Goal: Task Accomplishment & Management: Manage account settings

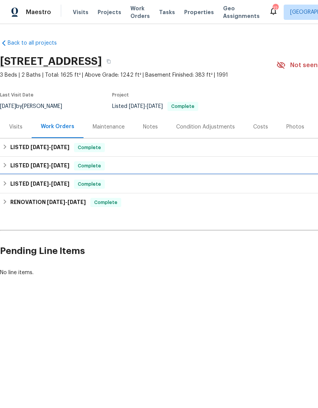
click at [12, 185] on h6 "LISTED [DATE] - [DATE]" at bounding box center [39, 184] width 59 height 9
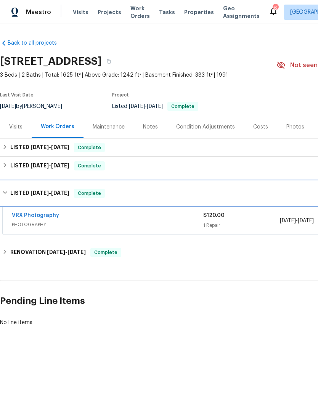
click at [16, 195] on h6 "LISTED [DATE] - [DATE]" at bounding box center [39, 193] width 59 height 9
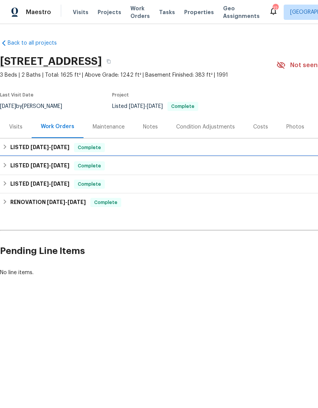
click at [15, 164] on h6 "LISTED [DATE] - [DATE]" at bounding box center [39, 165] width 59 height 9
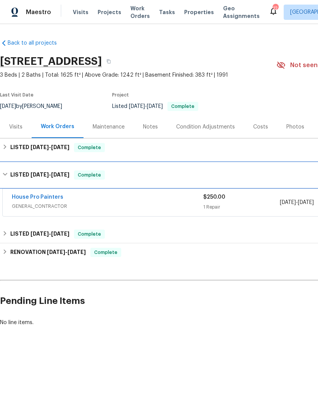
click at [20, 172] on h6 "LISTED [DATE] - [DATE]" at bounding box center [39, 175] width 59 height 9
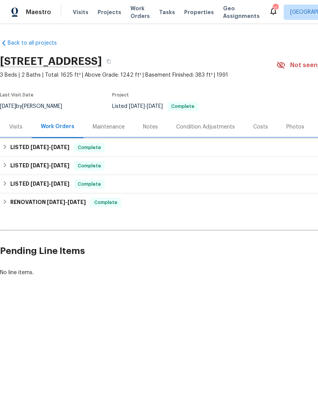
click at [18, 142] on div "LISTED [DATE] - [DATE] Complete" at bounding box center [215, 148] width 431 height 18
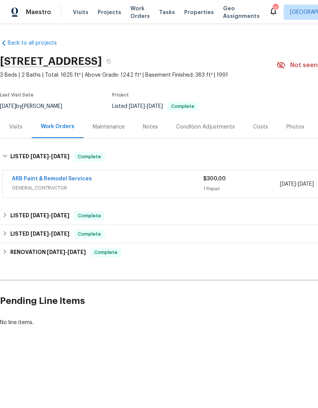
click at [131, 181] on div "ARB Paint & Remodel Services" at bounding box center [108, 179] width 192 height 9
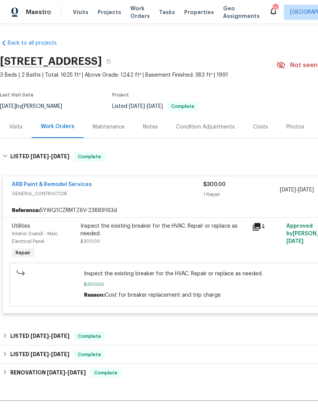
click at [149, 190] on span "GENERAL_CONTRACTOR" at bounding box center [108, 194] width 192 height 8
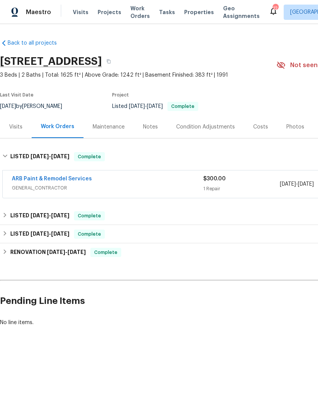
click at [153, 181] on div "ARB Paint & Remodel Services" at bounding box center [108, 179] width 192 height 9
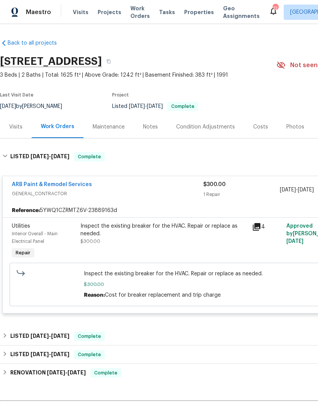
click at [60, 182] on link "ARB Paint & Remodel Services" at bounding box center [52, 184] width 80 height 5
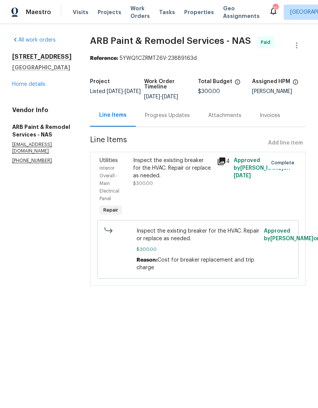
click at [174, 189] on div "Inspect the existing breaker for the HVAC. Repair or replace as needed. $300.00" at bounding box center [173, 188] width 84 height 66
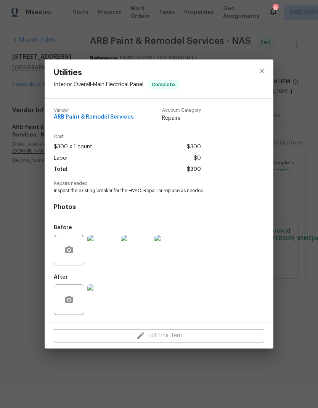
click at [142, 41] on div "Utilities Interior Overall - Main Electrical Panel Complete Vendor ARB Paint & …" at bounding box center [159, 204] width 318 height 408
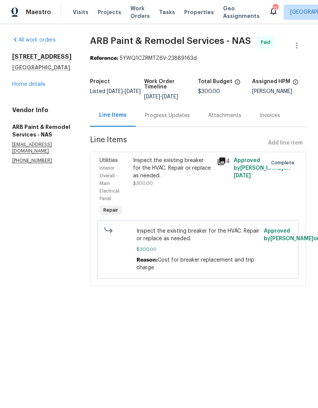
click at [29, 87] on link "Home details" at bounding box center [28, 84] width 33 height 5
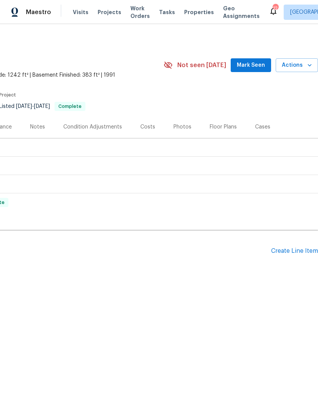
scroll to position [0, 113]
click at [293, 252] on div "Create Line Item" at bounding box center [294, 251] width 47 height 7
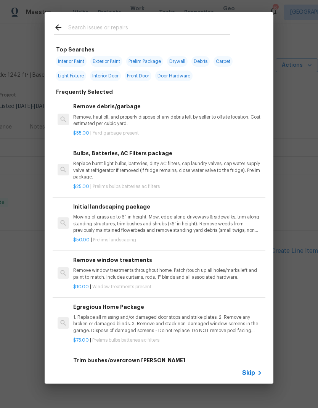
click at [95, 21] on div at bounding box center [142, 27] width 195 height 30
click at [88, 23] on input "text" at bounding box center [149, 28] width 162 height 11
type input "Breaker"
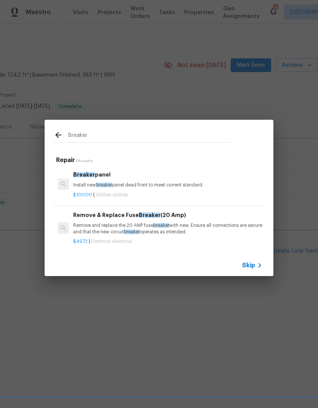
click at [85, 178] on h6 "Breaker panel" at bounding box center [167, 175] width 189 height 8
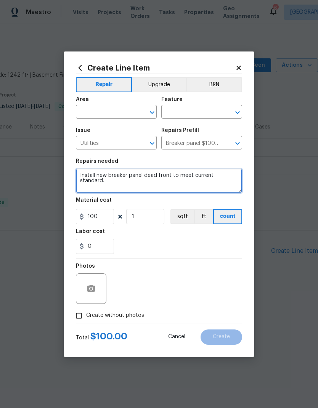
click at [85, 172] on textarea "Install new breaker panel dead front to meet current standard." at bounding box center [159, 181] width 166 height 24
click at [87, 172] on textarea "Install new breaker panel dead front to meet current standard." at bounding box center [159, 181] width 166 height 24
click at [84, 172] on textarea "Install new breaker panel dead front to meet current standard." at bounding box center [159, 181] width 166 height 24
click at [79, 170] on textarea "Install new breaker panel dead front to meet current standard." at bounding box center [159, 181] width 166 height 24
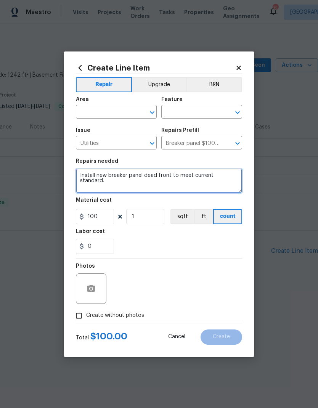
click at [79, 170] on textarea "Install new breaker panel dead front to meet current standard." at bounding box center [159, 181] width 166 height 24
type textarea "REWORK. Secure/install HVAC breaker to the panel box. Test electrical panel for…"
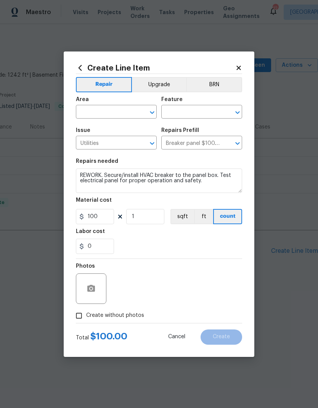
click at [126, 237] on div "Labor cost" at bounding box center [159, 234] width 166 height 10
click at [103, 217] on input "100" at bounding box center [95, 216] width 38 height 15
type input "1"
click at [145, 243] on div "0" at bounding box center [159, 246] width 166 height 15
click at [87, 291] on icon "button" at bounding box center [91, 288] width 9 height 9
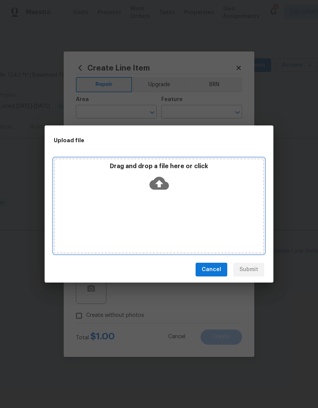
click at [163, 182] on icon at bounding box center [159, 183] width 19 height 13
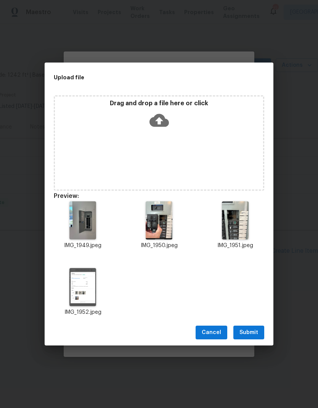
click at [245, 327] on button "Submit" at bounding box center [249, 333] width 31 height 14
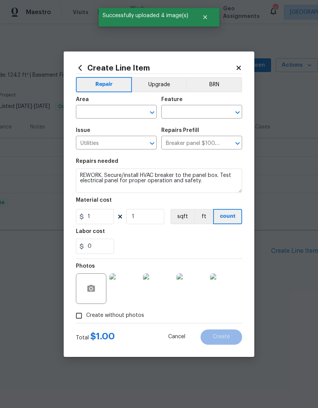
click at [96, 109] on input "text" at bounding box center [106, 113] width 60 height 12
click at [97, 141] on li "Interior Overall" at bounding box center [116, 142] width 81 height 13
type input "Interior Overall"
click at [184, 112] on input "text" at bounding box center [191, 113] width 60 height 12
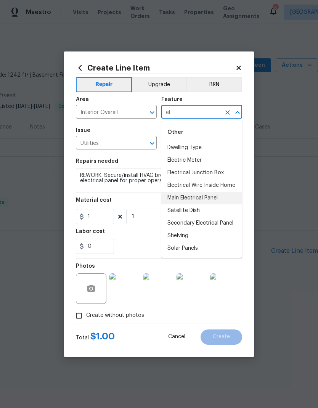
click at [183, 198] on li "Main Electrical Panel" at bounding box center [201, 198] width 81 height 13
type input "Main Electrical Panel"
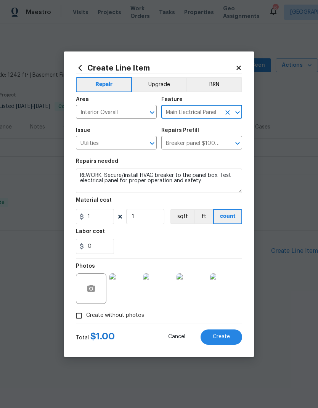
click at [132, 240] on div "0" at bounding box center [159, 246] width 166 height 15
click at [216, 335] on span "Create" at bounding box center [221, 337] width 17 height 6
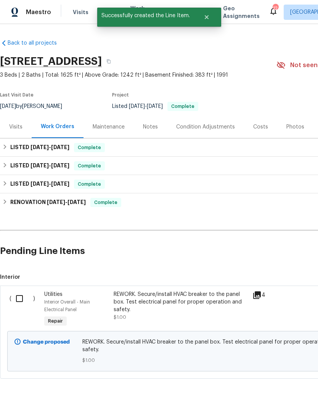
scroll to position [0, 0]
click at [16, 300] on input "checkbox" at bounding box center [22, 299] width 22 height 16
checkbox input "true"
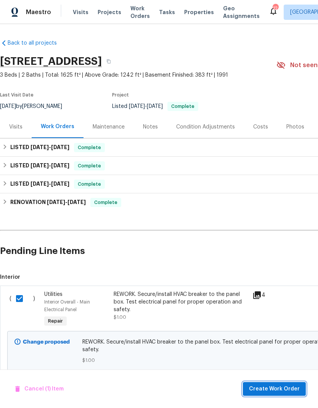
click at [264, 386] on span "Create Work Order" at bounding box center [274, 390] width 51 height 10
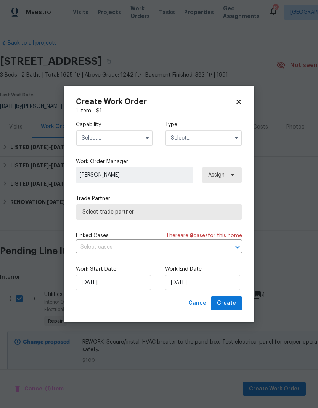
click at [96, 142] on input "text" at bounding box center [114, 138] width 77 height 15
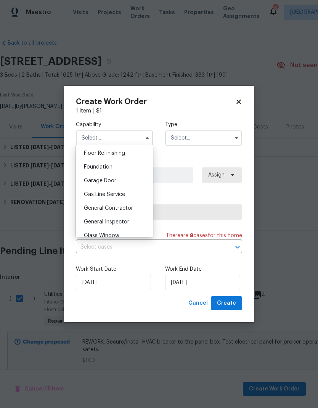
scroll to position [311, 0]
click at [92, 206] on span "General Contractor" at bounding box center [108, 207] width 49 height 5
type input "General Contractor"
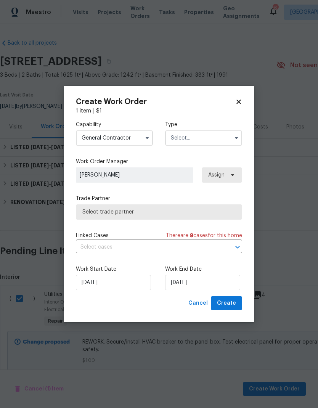
click at [189, 136] on input "text" at bounding box center [203, 138] width 77 height 15
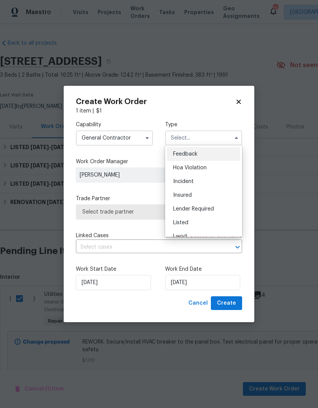
click at [178, 221] on span "Listed" at bounding box center [180, 222] width 15 height 5
type input "Listed"
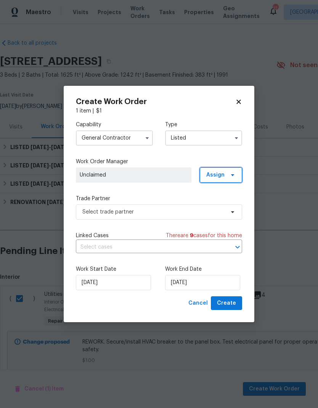
click at [223, 174] on span "Assign" at bounding box center [215, 175] width 18 height 8
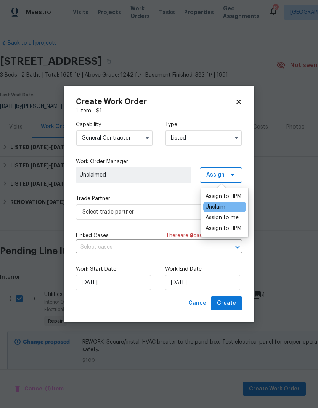
click at [213, 231] on div "Assign to HPM" at bounding box center [224, 229] width 36 height 8
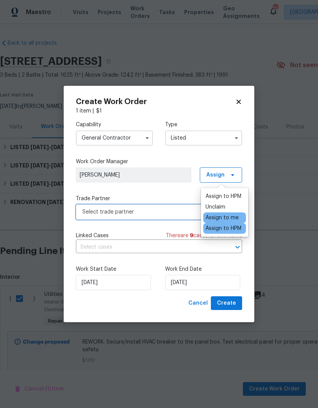
click at [118, 212] on span "Select trade partner" at bounding box center [153, 212] width 142 height 8
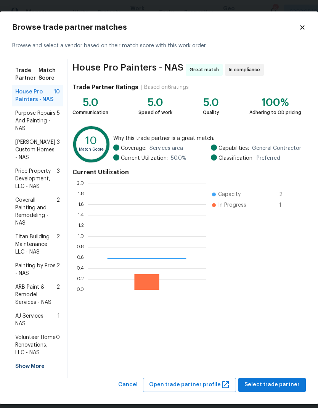
scroll to position [107, 118]
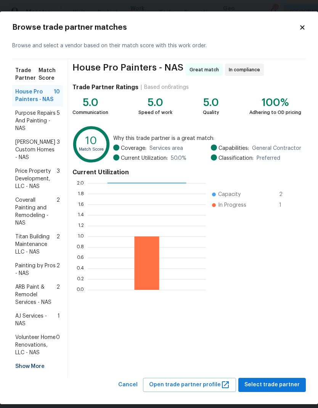
click at [27, 284] on span "ARB Paint & Remodel Services - NAS" at bounding box center [35, 295] width 41 height 23
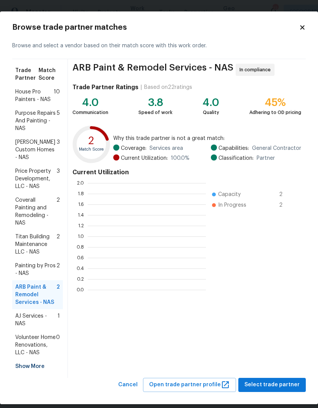
scroll to position [1, 1]
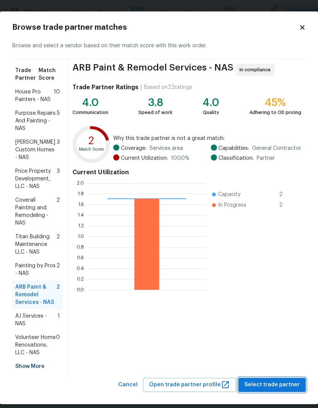
click at [270, 381] on span "Select trade partner" at bounding box center [272, 386] width 55 height 10
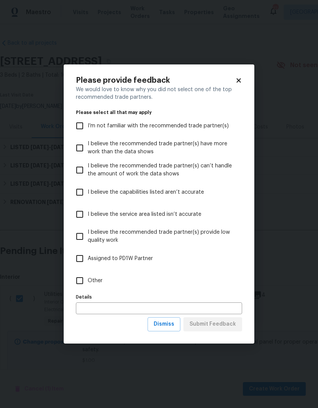
click at [87, 282] on input "Other" at bounding box center [80, 281] width 16 height 16
checkbox input "true"
click at [100, 305] on input "text" at bounding box center [159, 309] width 166 height 12
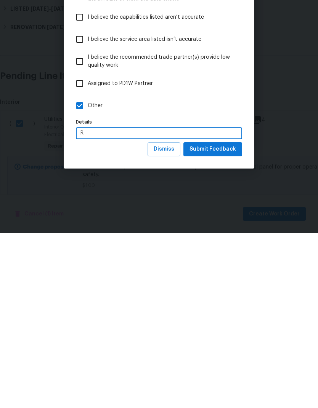
scroll to position [23, 0]
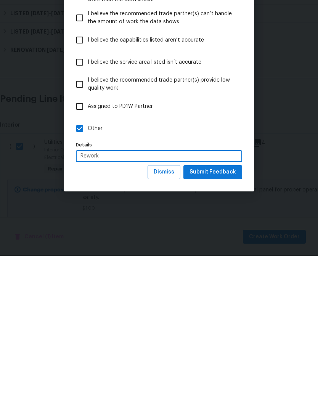
type input "Rework"
click at [212, 320] on span "Submit Feedback" at bounding box center [213, 325] width 47 height 10
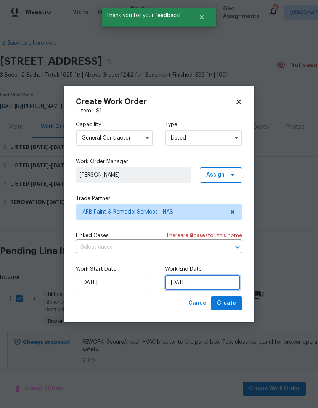
click at [204, 284] on input "[DATE]" at bounding box center [202, 282] width 75 height 15
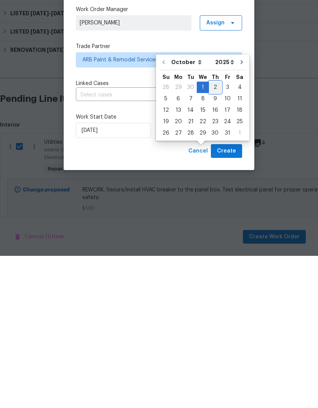
click at [214, 234] on div "2" at bounding box center [215, 239] width 12 height 11
type input "[DATE]"
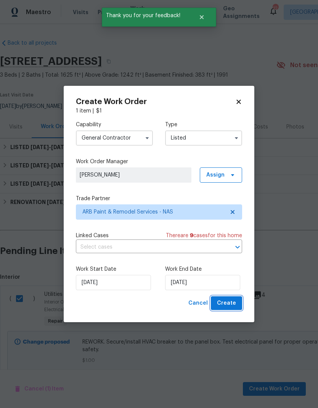
click at [228, 308] on span "Create" at bounding box center [226, 304] width 19 height 10
checkbox input "false"
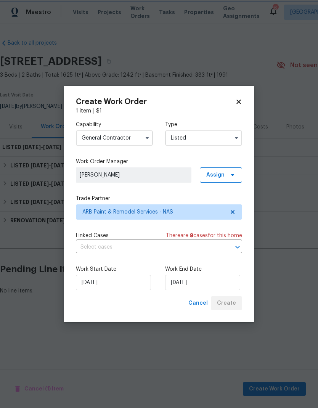
scroll to position [0, 0]
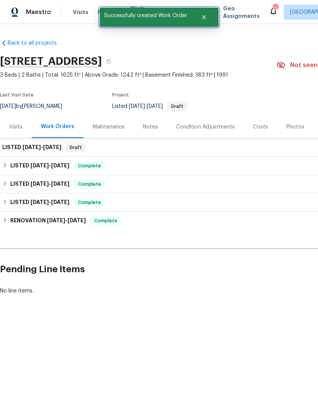
click at [204, 17] on icon "Close" at bounding box center [204, 17] width 4 height 4
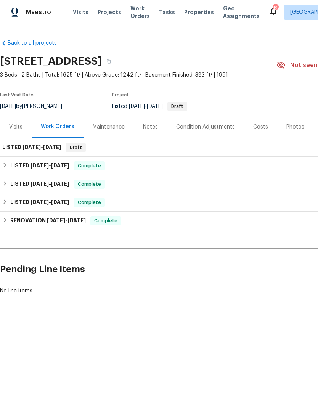
click at [131, 9] on span "Work Orders" at bounding box center [140, 12] width 19 height 15
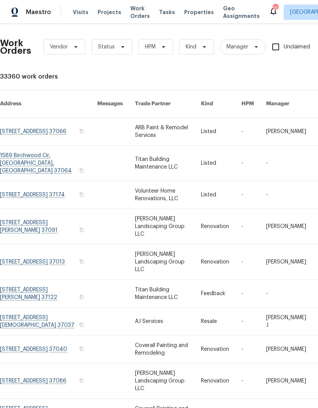
click at [157, 125] on link at bounding box center [168, 131] width 66 height 27
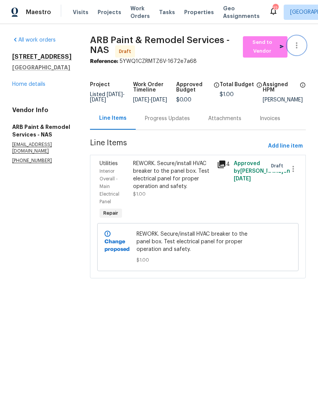
click at [300, 44] on icon "button" at bounding box center [296, 45] width 9 height 9
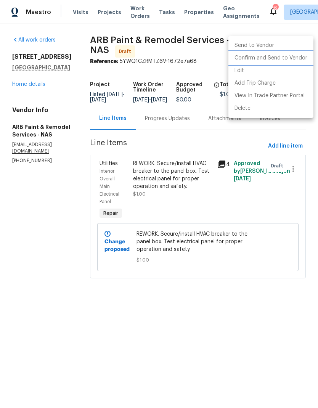
click at [257, 61] on li "Confirm and Send to Vendor" at bounding box center [271, 58] width 85 height 13
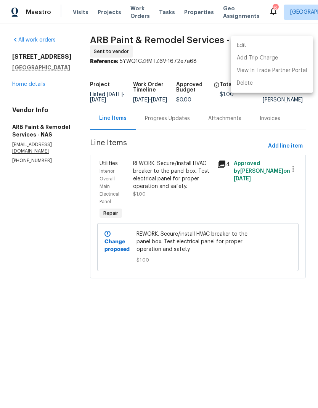
click at [33, 229] on div at bounding box center [159, 204] width 318 height 408
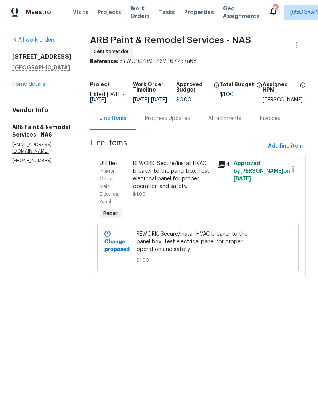
click at [148, 122] on div "Progress Updates" at bounding box center [167, 119] width 45 height 8
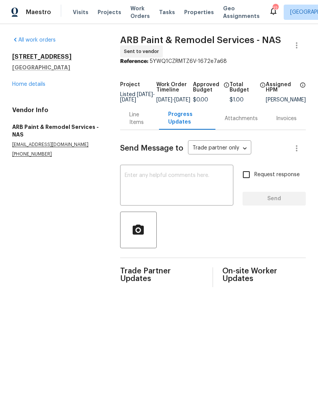
click at [144, 193] on textarea at bounding box center [177, 186] width 104 height 27
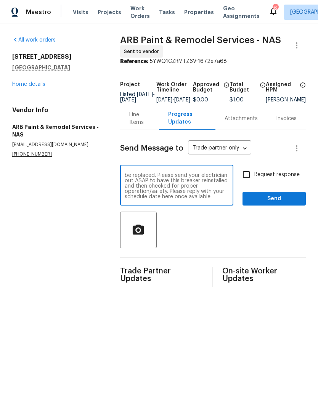
scroll to position [27, 0]
type textarea "We were recently at this property and noticed that the breaker for the HVAC was…"
click at [40, 197] on section "All work orders [STREET_ADDRESS][PERSON_NAME] Home details Vendor Info ARB Pain…" at bounding box center [57, 161] width 90 height 251
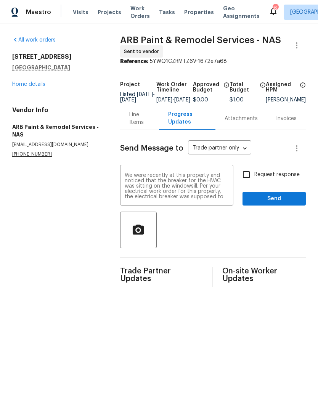
scroll to position [0, 0]
click at [128, 179] on textarea "We were recently at this property and noticed that the breaker for the HVAC was…" at bounding box center [177, 186] width 104 height 27
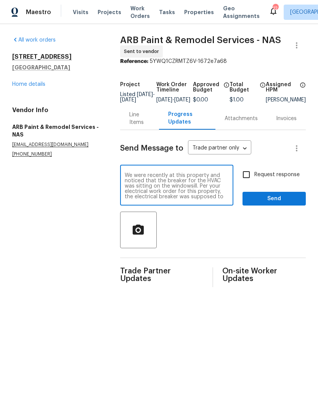
click at [128, 179] on textarea "We were recently at this property and noticed that the breaker for the HVAC was…" at bounding box center [177, 186] width 104 height 27
click at [126, 176] on div "We were recently at this property and noticed that the breaker for the HVAC was…" at bounding box center [176, 186] width 113 height 39
click at [125, 180] on textarea "We were recently at this property and noticed that the breaker for the HVAC was…" at bounding box center [177, 186] width 104 height 27
click at [69, 211] on section "All work orders [STREET_ADDRESS][PERSON_NAME] Home details Vendor Info ARB Pain…" at bounding box center [57, 161] width 90 height 251
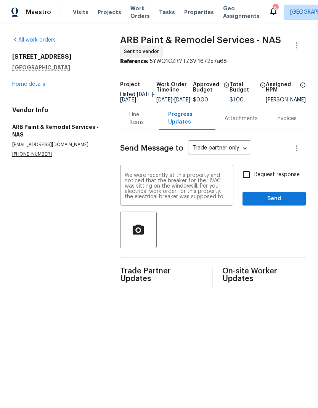
click at [173, 206] on div "We were recently at this property and noticed that the breaker for the HVAC was…" at bounding box center [176, 186] width 113 height 39
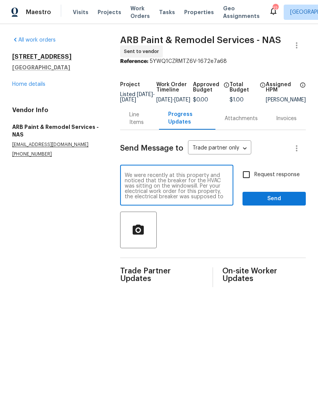
scroll to position [27, 0]
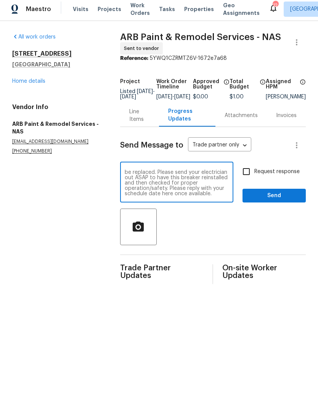
click at [193, 219] on div at bounding box center [213, 230] width 186 height 37
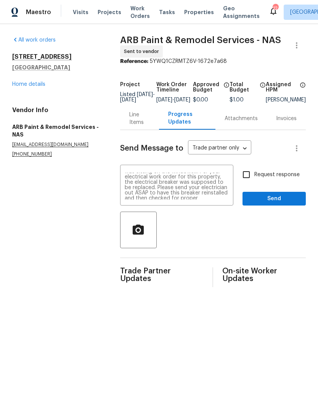
scroll to position [14, 0]
click at [135, 195] on textarea "We were recently at this property and noticed that the breaker for the HVAC was…" at bounding box center [177, 186] width 104 height 27
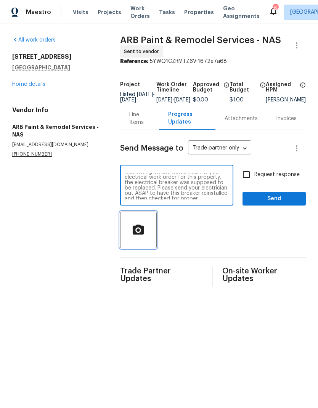
click at [132, 231] on icon "button" at bounding box center [138, 230] width 13 height 13
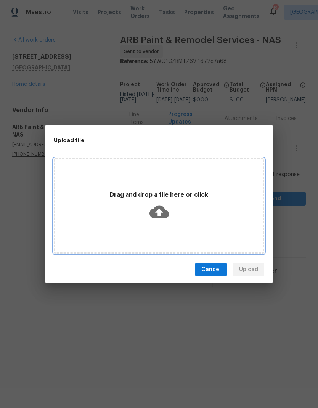
click at [159, 213] on icon at bounding box center [159, 211] width 19 height 19
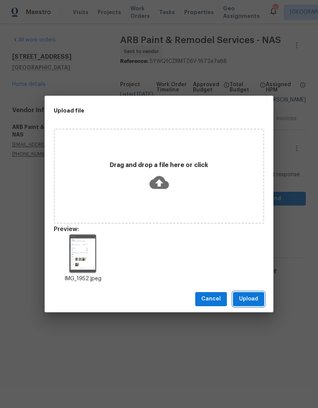
click at [245, 300] on span "Upload" at bounding box center [248, 300] width 19 height 10
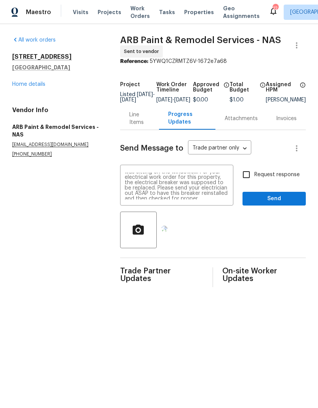
click at [248, 178] on input "Request response" at bounding box center [247, 175] width 16 height 16
checkbox input "true"
click at [252, 201] on span "Send" at bounding box center [274, 199] width 51 height 10
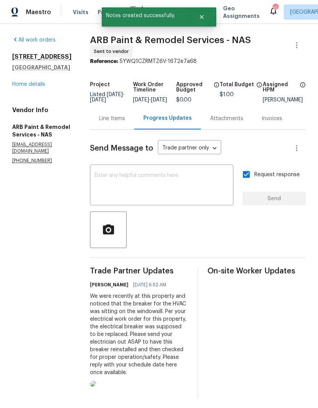
scroll to position [30, 0]
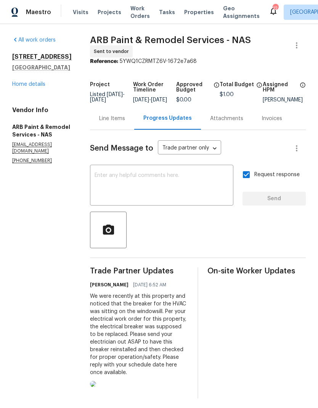
click at [96, 381] on img at bounding box center [93, 384] width 6 height 6
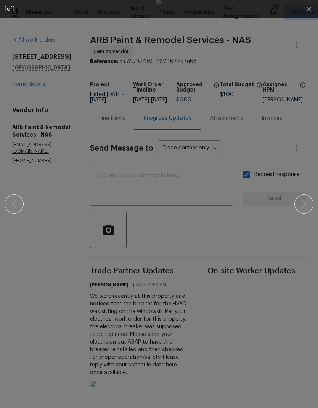
click at [162, 70] on img at bounding box center [159, 204] width 6 height 408
click at [162, 72] on img at bounding box center [159, 204] width 6 height 408
click at [309, 3] on button "button" at bounding box center [309, 9] width 18 height 18
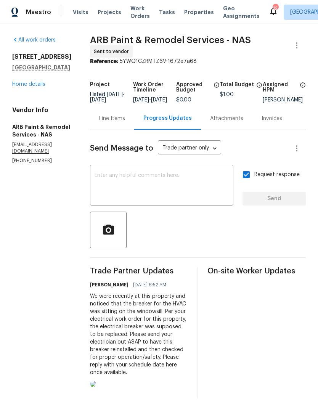
click at [100, 115] on div "Line Items" at bounding box center [112, 119] width 26 height 8
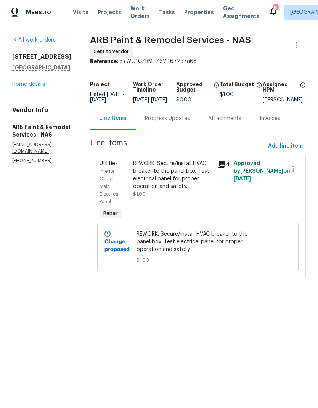
click at [142, 175] on div "REWORK. Secure/install HVAC breaker to the panel box. Test electrical panel for…" at bounding box center [172, 175] width 79 height 31
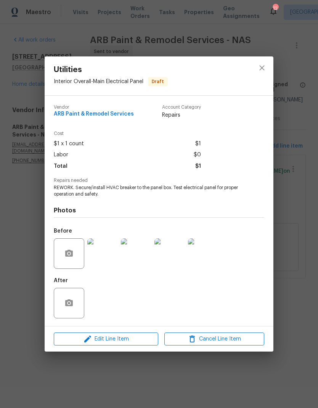
click at [97, 250] on img at bounding box center [102, 254] width 31 height 31
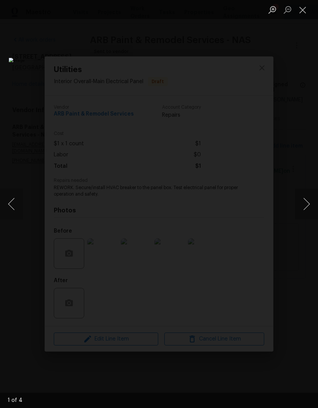
click at [310, 199] on button "Next image" at bounding box center [306, 204] width 23 height 31
click at [303, 201] on button "Next image" at bounding box center [306, 204] width 23 height 31
click at [304, 212] on button "Next image" at bounding box center [306, 204] width 23 height 31
click at [21, 215] on button "Previous image" at bounding box center [11, 204] width 23 height 31
click at [309, 216] on button "Next image" at bounding box center [306, 204] width 23 height 31
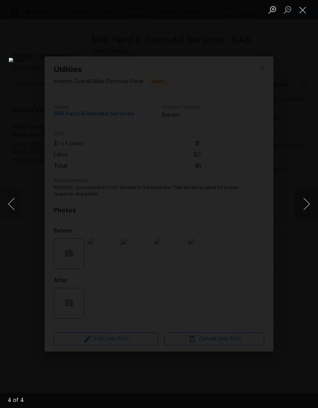
click at [302, 15] on button "Close lightbox" at bounding box center [302, 9] width 15 height 13
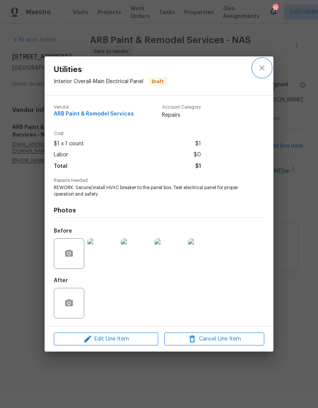
click at [269, 69] on button "close" at bounding box center [262, 68] width 18 height 18
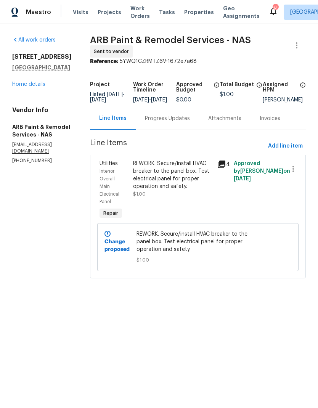
click at [35, 87] on link "Home details" at bounding box center [28, 84] width 33 height 5
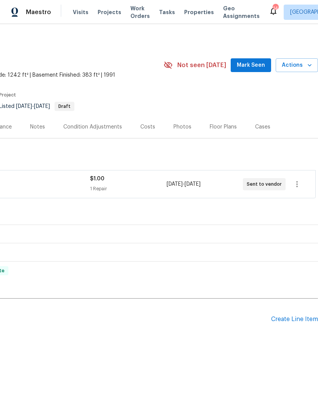
scroll to position [0, 113]
click at [235, 66] on button "Mark Seen" at bounding box center [251, 65] width 40 height 14
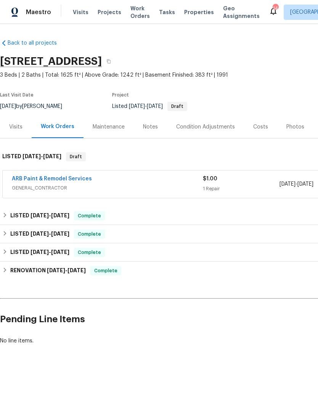
scroll to position [0, 0]
click at [63, 179] on link "ARB Paint & Remodel Services" at bounding box center [52, 178] width 80 height 5
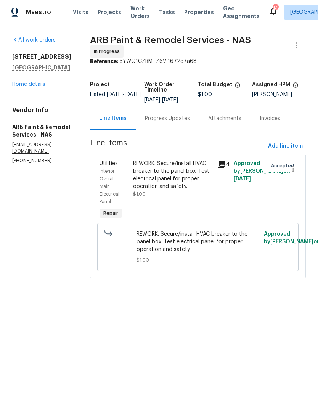
click at [149, 115] on div "Progress Updates" at bounding box center [167, 119] width 45 height 8
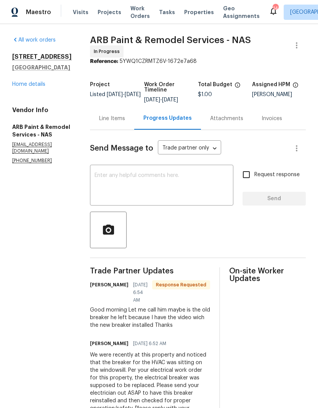
click at [97, 173] on textarea at bounding box center [162, 186] width 134 height 27
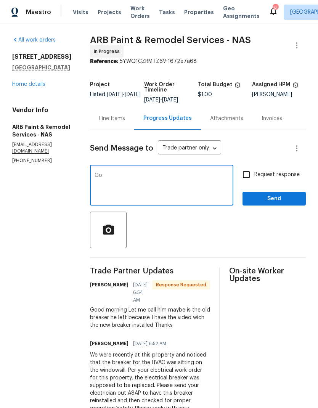
type textarea "G"
click at [154, 239] on div at bounding box center [198, 230] width 216 height 37
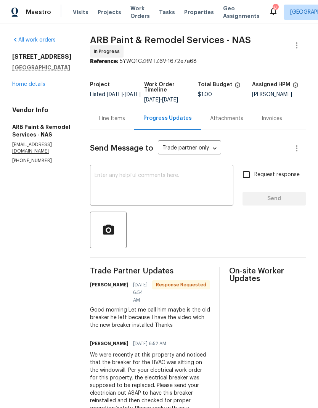
click at [101, 115] on div "Line Items" at bounding box center [112, 119] width 26 height 8
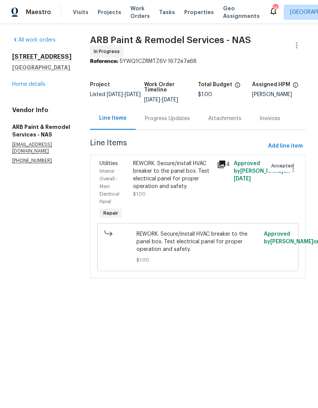
click at [144, 169] on div "REWORK. Secure/install HVAC breaker to the panel box. Test electrical panel for…" at bounding box center [172, 175] width 79 height 31
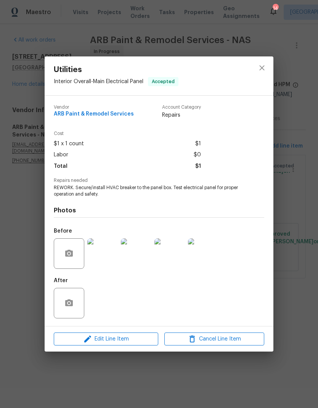
click at [100, 254] on img at bounding box center [102, 254] width 31 height 31
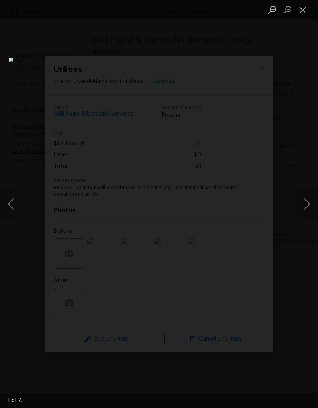
click at [301, 214] on button "Next image" at bounding box center [306, 204] width 23 height 31
click at [305, 211] on button "Next image" at bounding box center [306, 204] width 23 height 31
click at [305, 212] on button "Next image" at bounding box center [306, 204] width 23 height 31
click at [304, 204] on button "Next image" at bounding box center [306, 204] width 23 height 31
click at [302, 207] on button "Next image" at bounding box center [306, 204] width 23 height 31
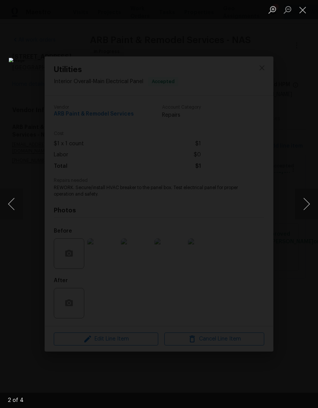
click at [303, 217] on button "Next image" at bounding box center [306, 204] width 23 height 31
click at [308, 5] on button "Close lightbox" at bounding box center [302, 9] width 15 height 13
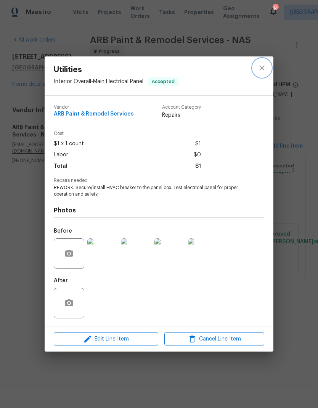
click at [256, 69] on button "close" at bounding box center [262, 68] width 18 height 18
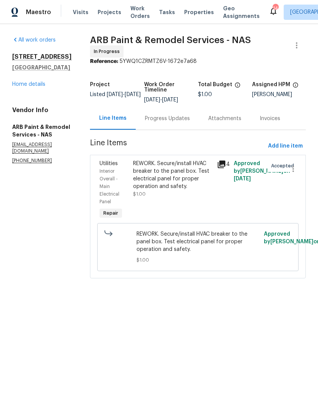
click at [24, 87] on link "Home details" at bounding box center [28, 84] width 33 height 5
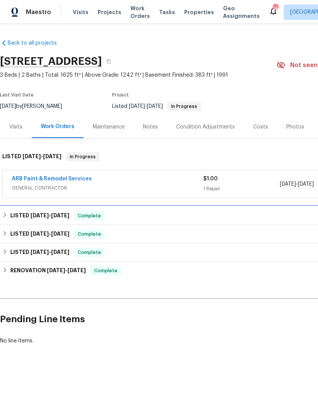
click at [119, 217] on div "LISTED [DATE] - [DATE] Complete" at bounding box center [215, 215] width 427 height 9
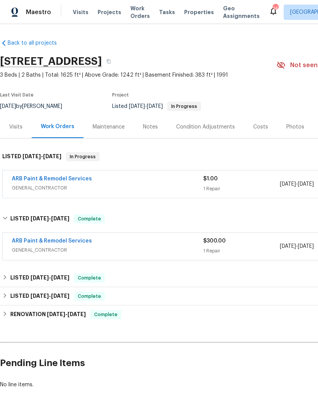
click at [115, 247] on span "GENERAL_CONTRACTOR" at bounding box center [108, 251] width 192 height 8
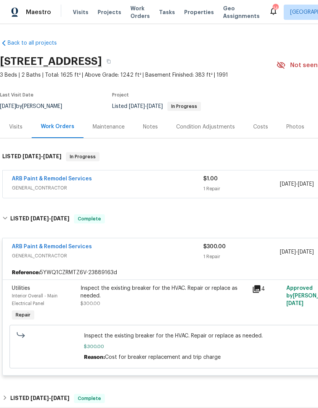
click at [116, 300] on div "Inspect the existing breaker for the HVAC. Repair or replace as needed." at bounding box center [164, 292] width 167 height 15
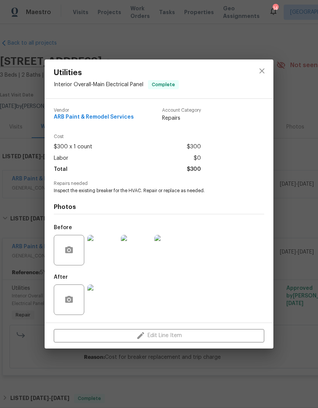
click at [98, 295] on img at bounding box center [102, 300] width 31 height 31
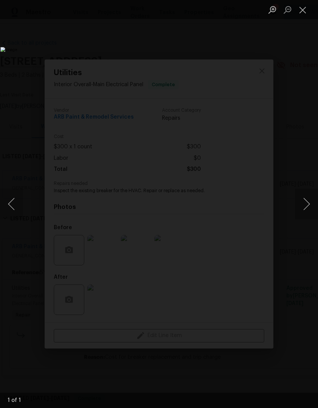
click at [298, 11] on button "Close lightbox" at bounding box center [302, 9] width 15 height 13
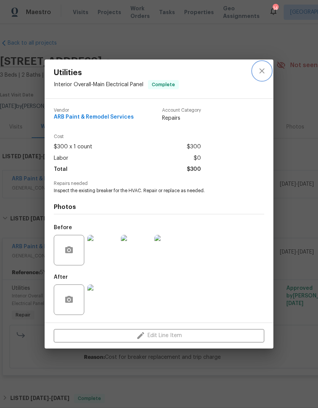
click at [265, 70] on icon "close" at bounding box center [262, 70] width 9 height 9
